Goal: Information Seeking & Learning: Find specific fact

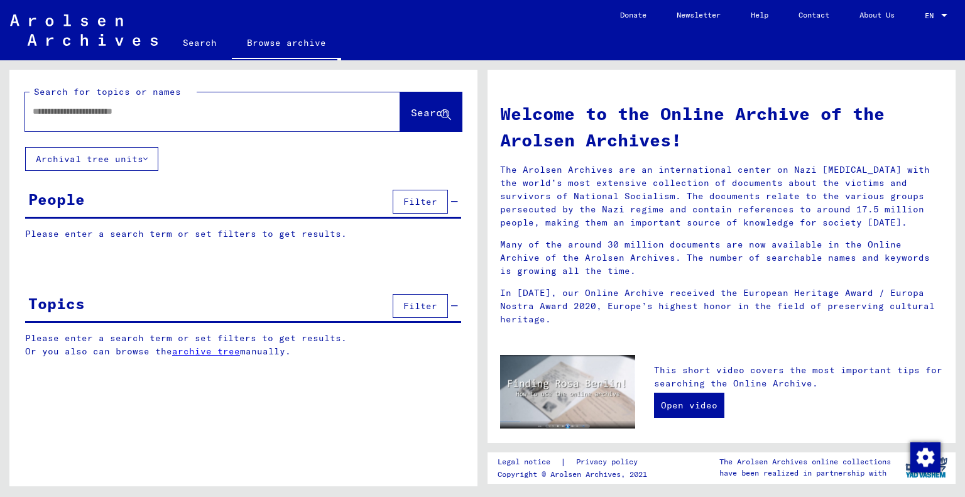
click at [59, 119] on div at bounding box center [193, 111] width 337 height 28
click at [60, 115] on input "text" at bounding box center [198, 111] width 330 height 13
type input "******"
click at [412, 111] on span "Search" at bounding box center [430, 112] width 38 height 13
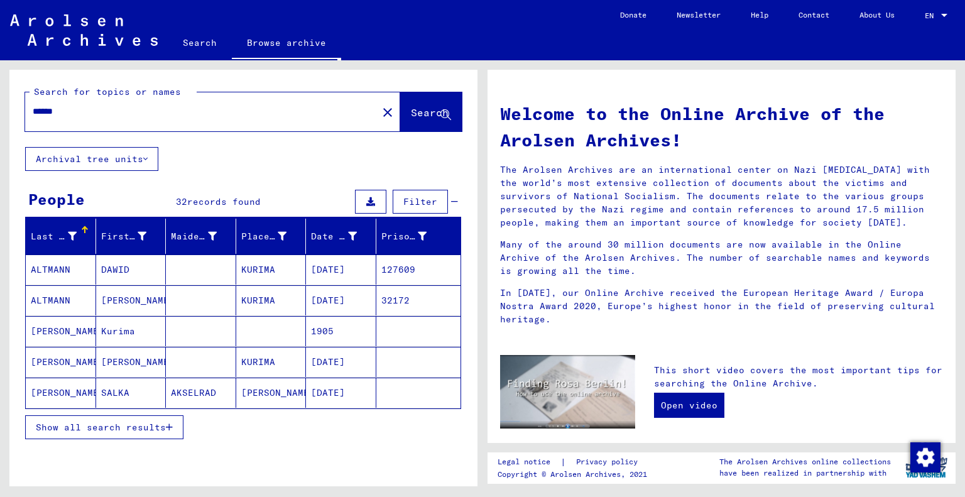
click at [396, 268] on mat-cell "127609" at bounding box center [418, 269] width 85 height 30
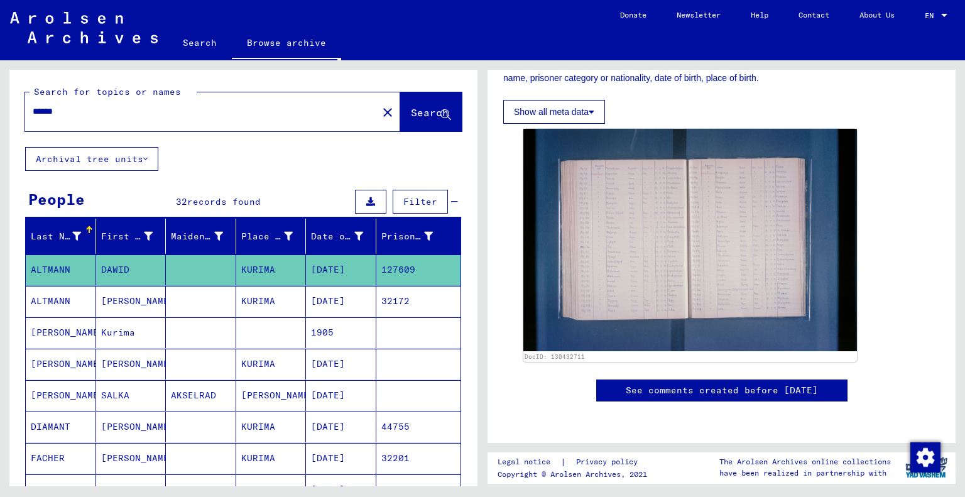
click at [391, 268] on mat-cell "127609" at bounding box center [418, 269] width 85 height 31
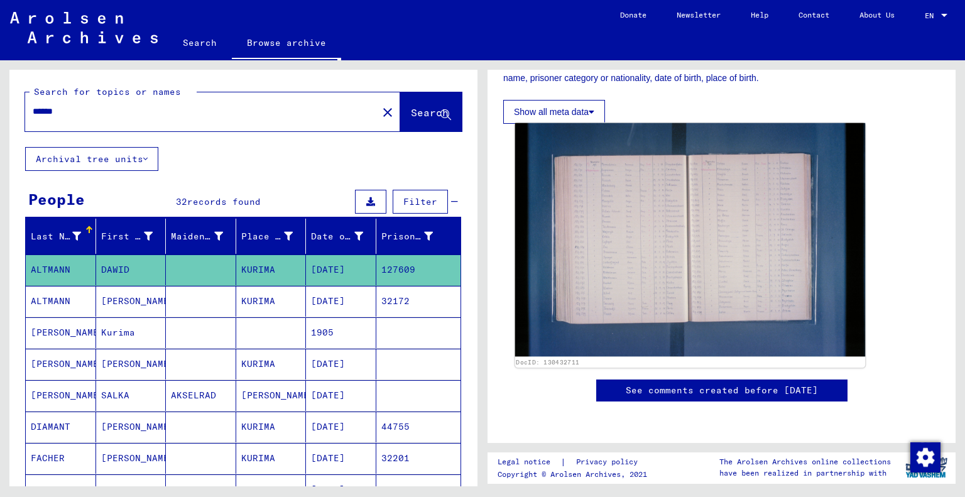
click at [635, 248] on img at bounding box center [690, 240] width 351 height 234
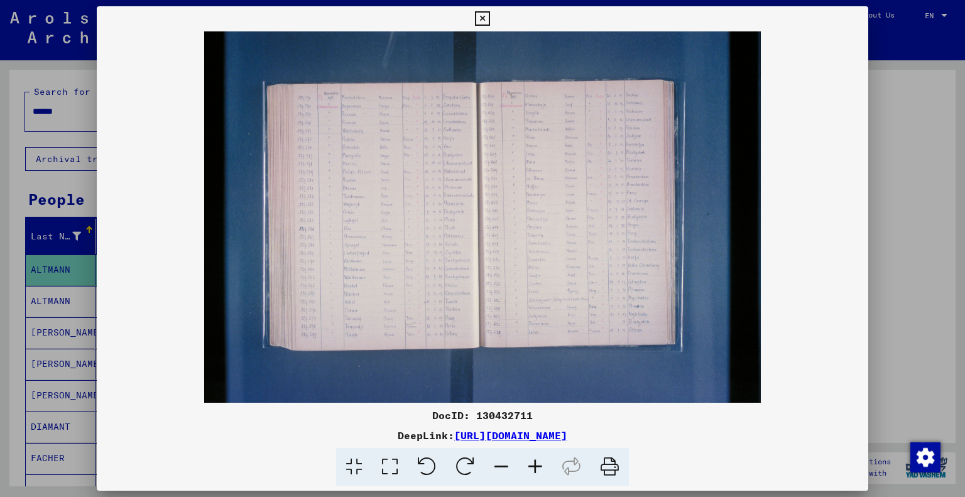
click at [535, 468] on icon at bounding box center [535, 467] width 34 height 38
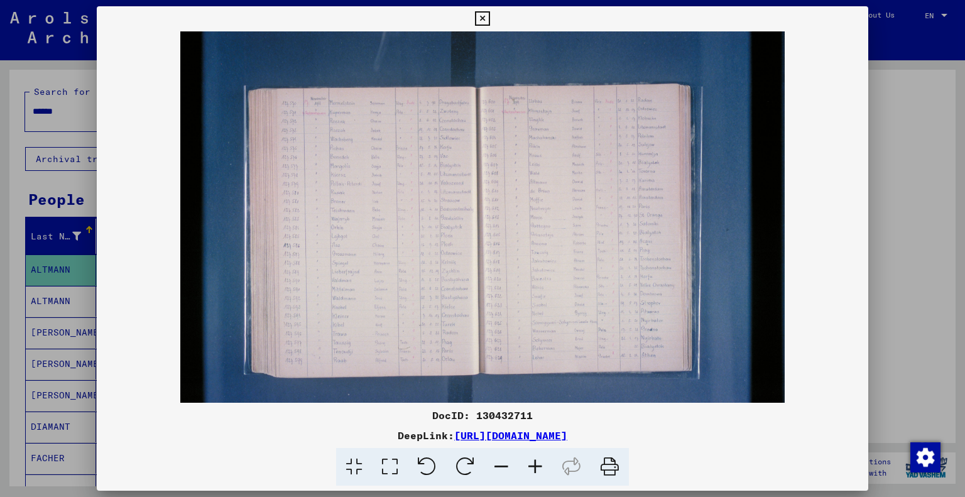
click at [535, 468] on icon at bounding box center [535, 467] width 34 height 38
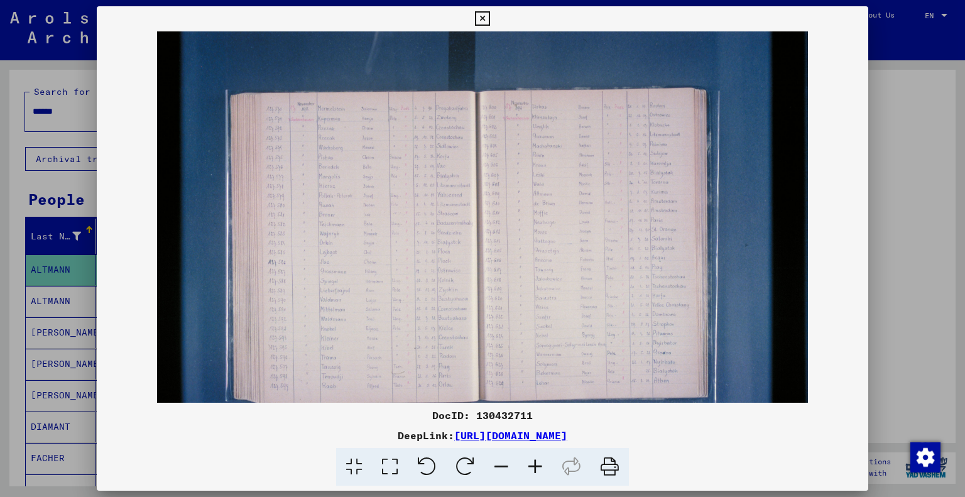
click at [535, 468] on icon at bounding box center [535, 467] width 34 height 38
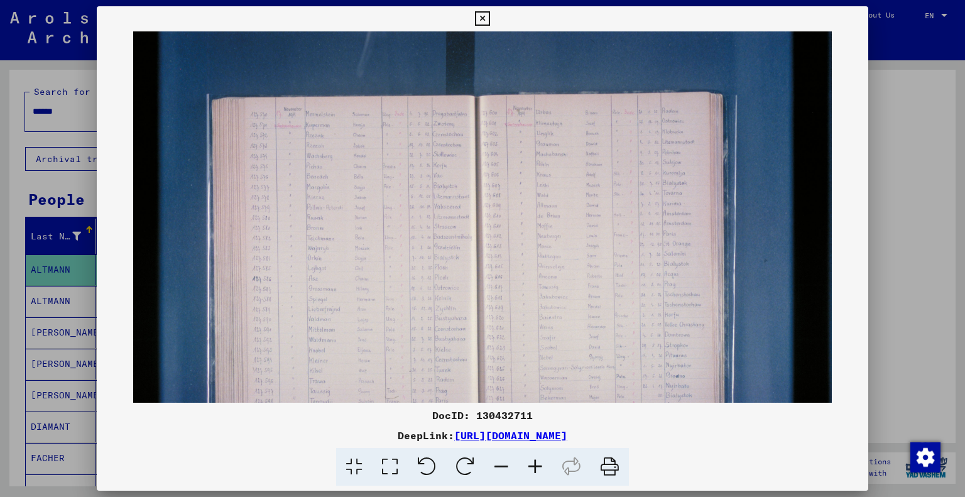
click at [538, 466] on icon at bounding box center [535, 467] width 34 height 38
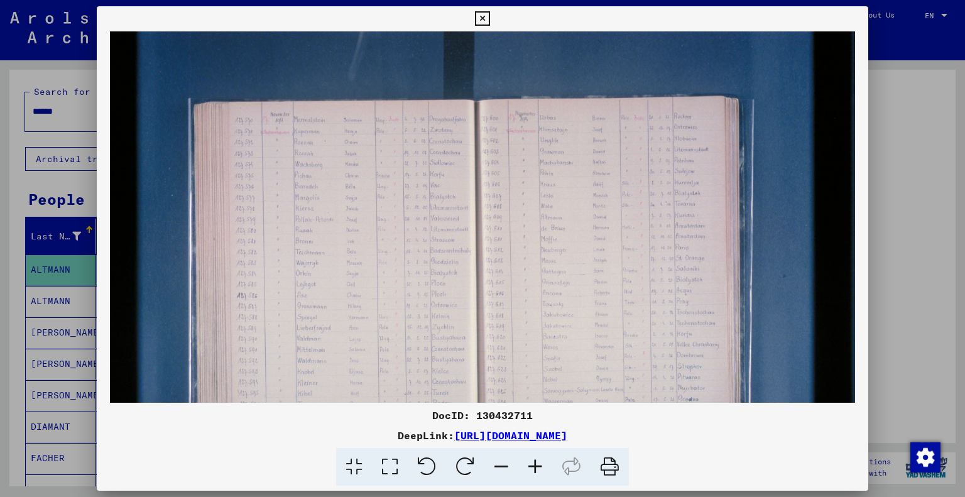
click at [538, 466] on icon at bounding box center [535, 467] width 34 height 38
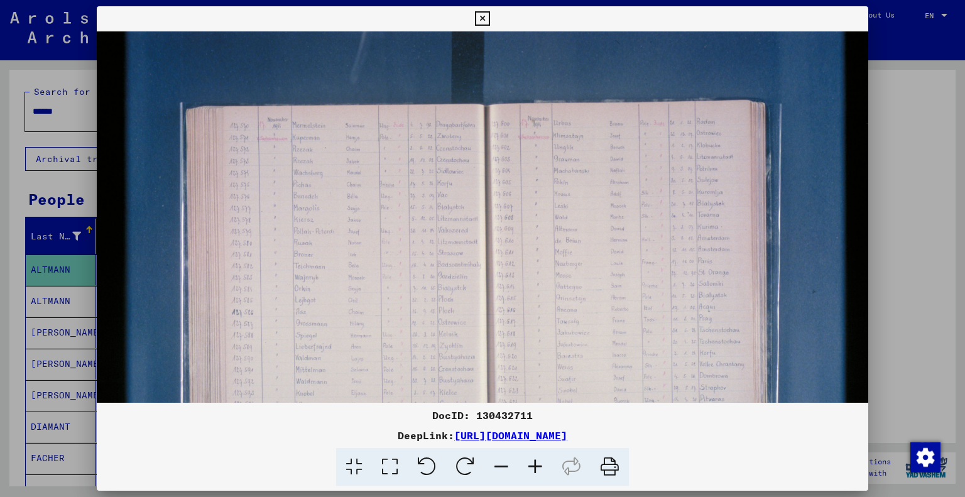
scroll to position [249, 0]
click at [567, 441] on link "[URL][DOMAIN_NAME]" at bounding box center [510, 435] width 113 height 13
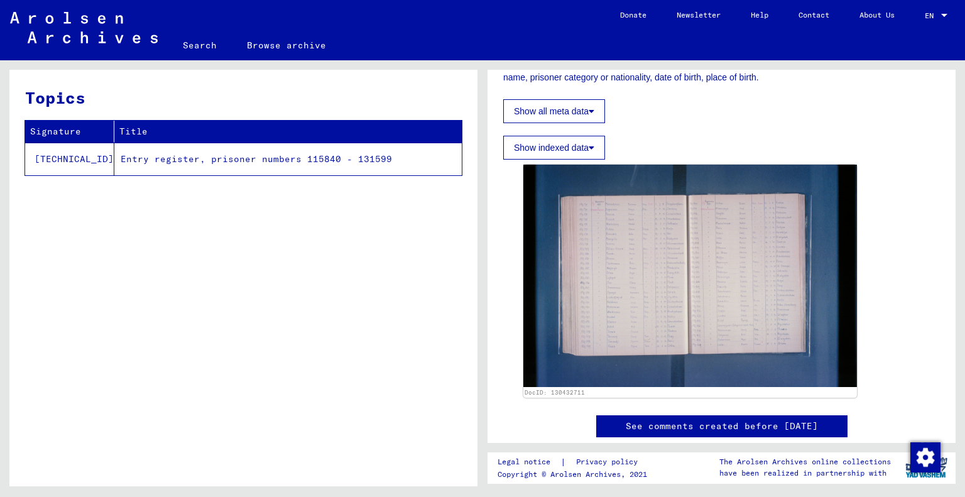
scroll to position [238, 0]
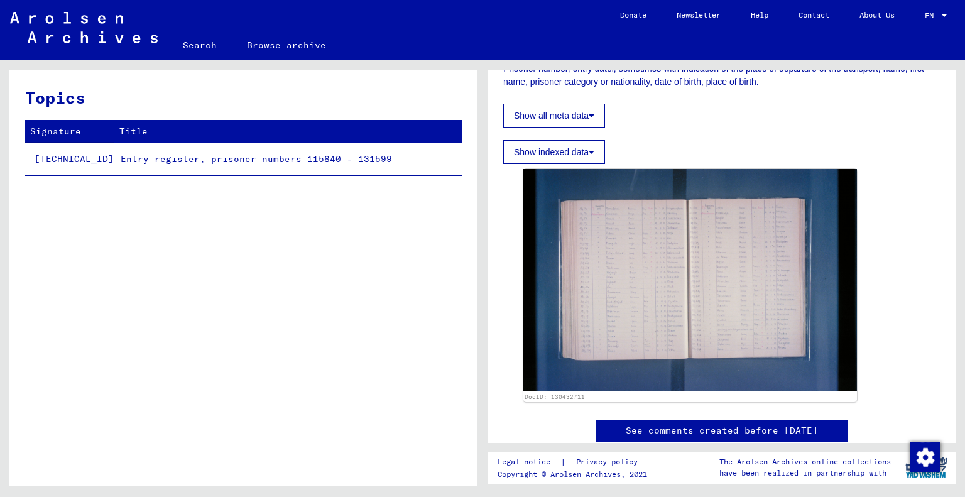
click at [216, 161] on td "Entry register, prisoner numbers 115840 - 131599" at bounding box center [287, 159] width 347 height 33
click at [586, 148] on button "Show indexed data" at bounding box center [554, 152] width 102 height 24
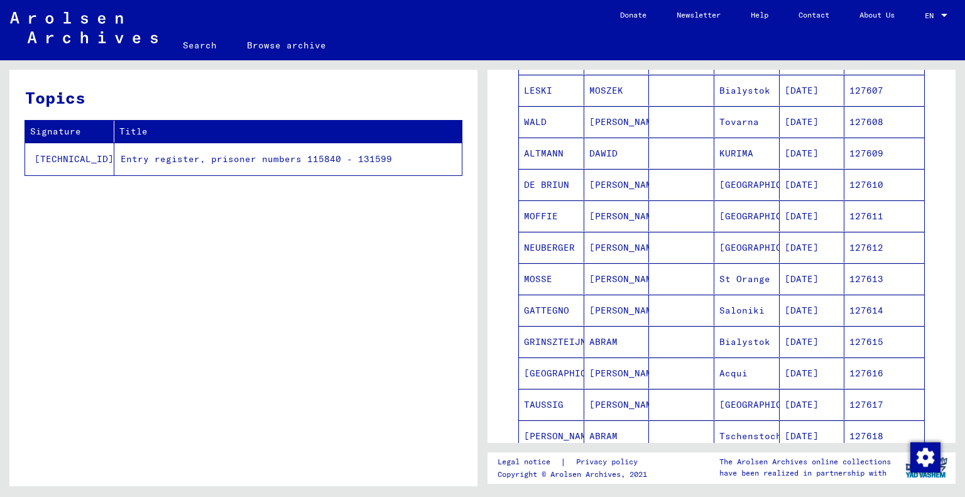
scroll to position [1535, 0]
